Goal: Information Seeking & Learning: Check status

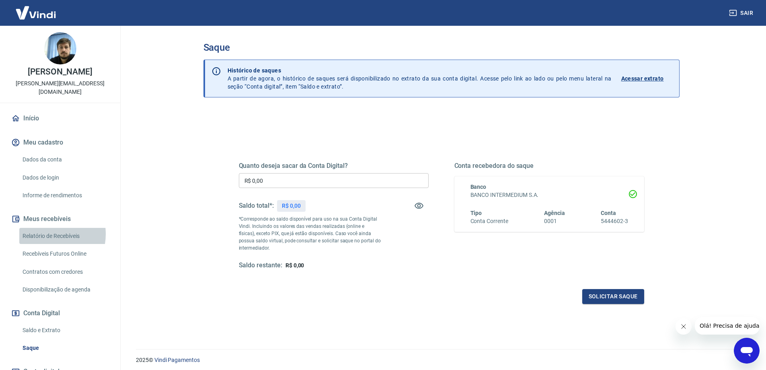
click at [47, 228] on link "Relatório de Recebíveis" at bounding box center [64, 236] width 91 height 16
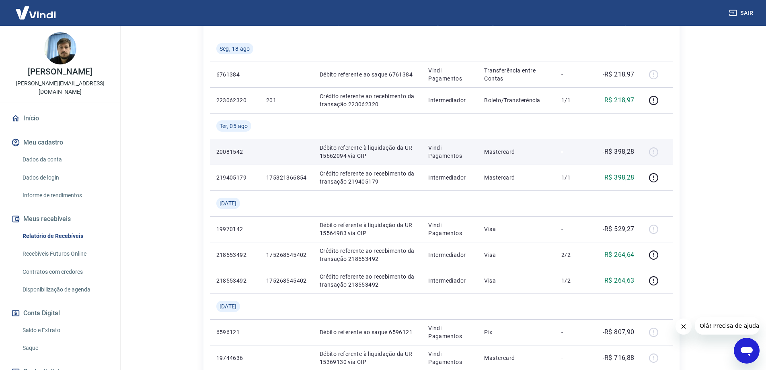
scroll to position [97, 0]
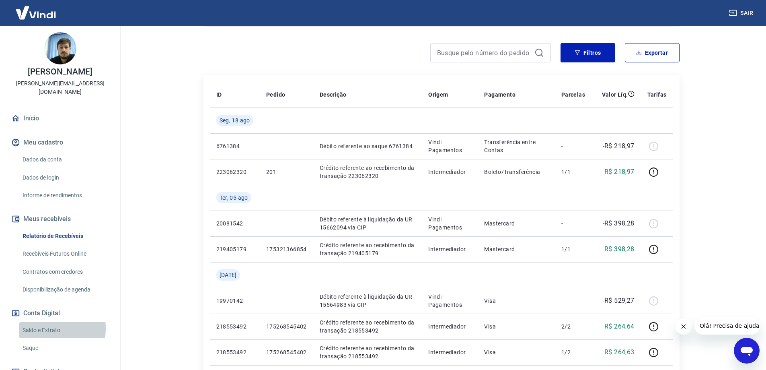
click at [43, 322] on link "Saldo e Extrato" at bounding box center [64, 330] width 91 height 16
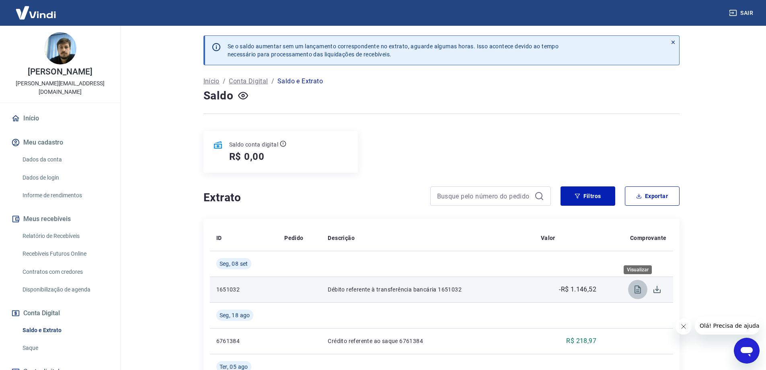
click at [637, 289] on icon "Visualizar" at bounding box center [638, 289] width 10 height 10
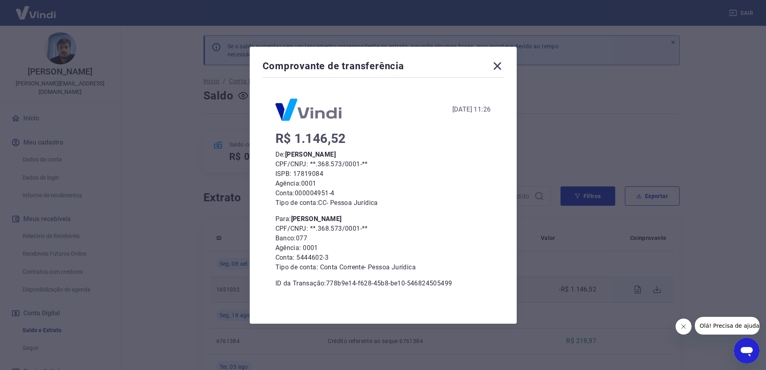
click at [504, 64] on icon at bounding box center [497, 66] width 13 height 13
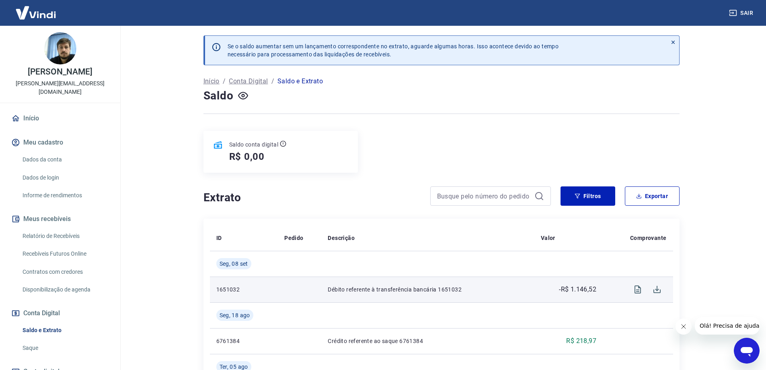
click at [49, 228] on link "Relatório de Recebíveis" at bounding box center [64, 236] width 91 height 16
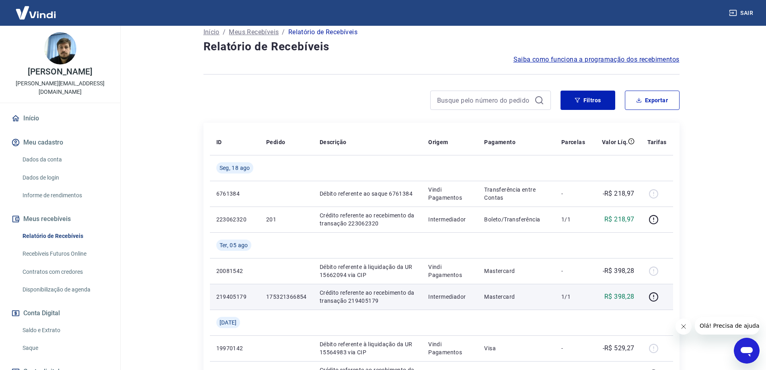
scroll to position [48, 0]
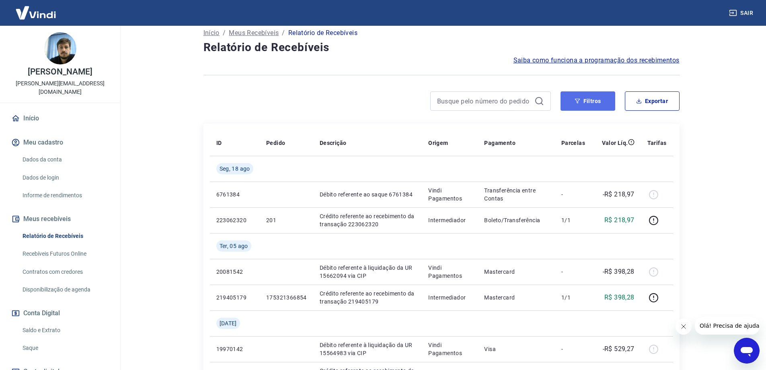
click at [595, 106] on button "Filtros" at bounding box center [588, 100] width 55 height 19
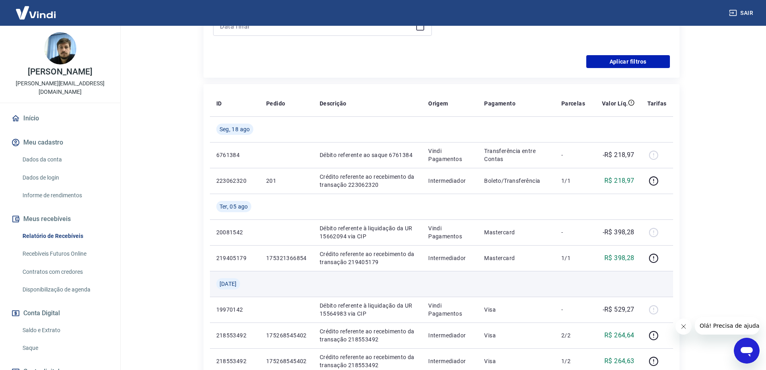
scroll to position [290, 0]
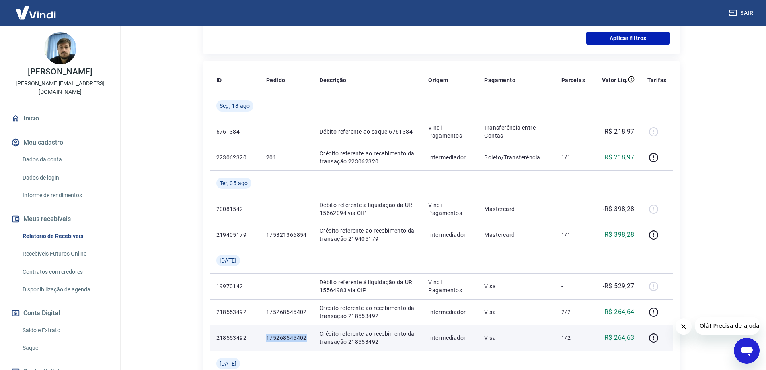
drag, startPoint x: 301, startPoint y: 336, endPoint x: 265, endPoint y: 335, distance: 36.6
click at [265, 335] on td "175268545402" at bounding box center [286, 338] width 53 height 26
copy p "175268545402"
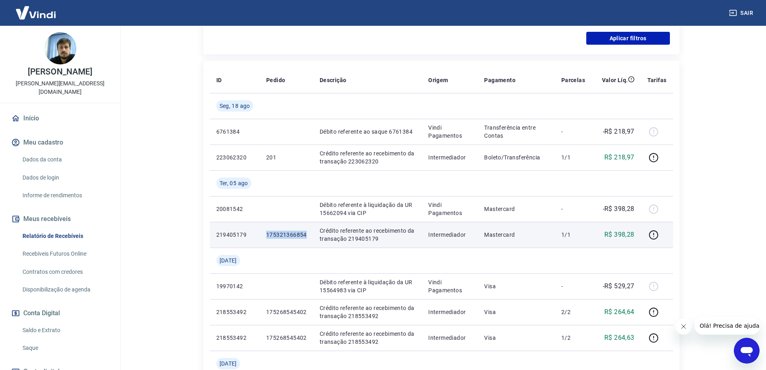
drag, startPoint x: 266, startPoint y: 235, endPoint x: 308, endPoint y: 238, distance: 42.8
click at [308, 238] on td "175321366854" at bounding box center [286, 235] width 53 height 26
copy p "175321366854"
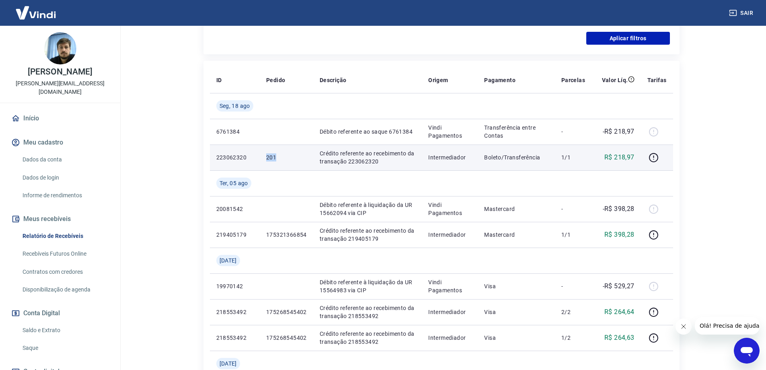
drag, startPoint x: 271, startPoint y: 156, endPoint x: 263, endPoint y: 156, distance: 8.0
click at [263, 156] on td "201" at bounding box center [286, 157] width 53 height 26
copy p "201"
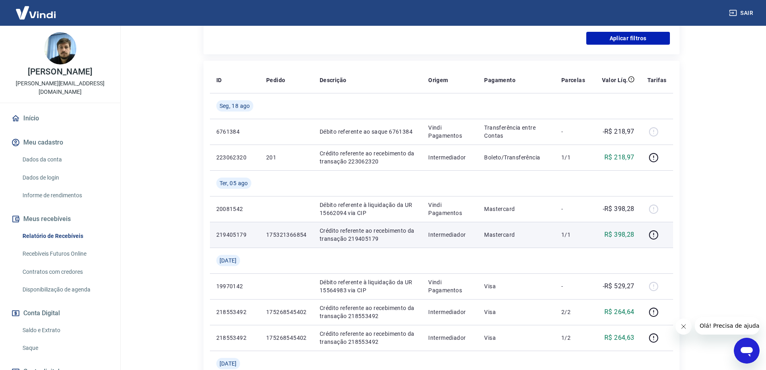
click at [288, 234] on p "175321366854" at bounding box center [286, 234] width 41 height 8
copy p "175321366854"
